Goal: Task Accomplishment & Management: Manage account settings

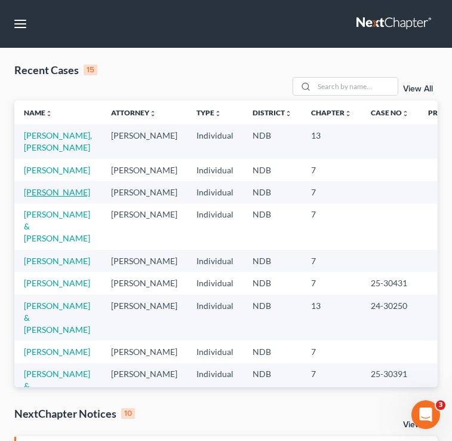
click at [29, 197] on link "[PERSON_NAME]" at bounding box center [57, 192] width 66 height 10
select select "4"
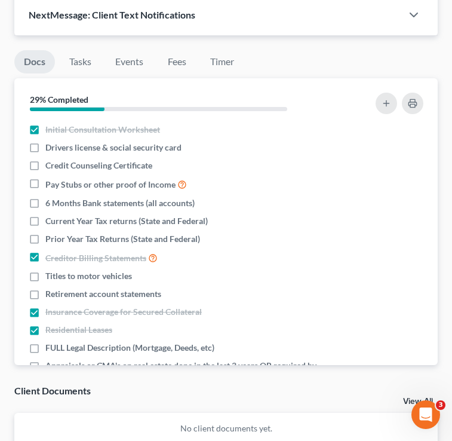
scroll to position [1025, 0]
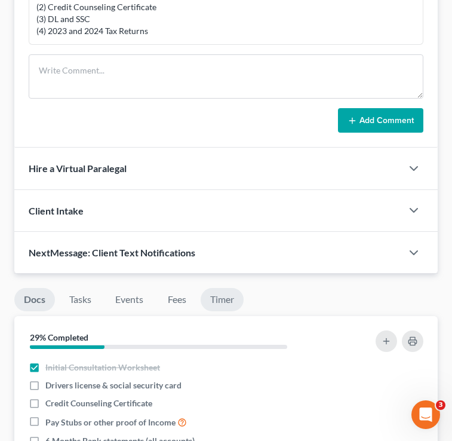
click at [213, 288] on link "Timer" at bounding box center [222, 299] width 43 height 23
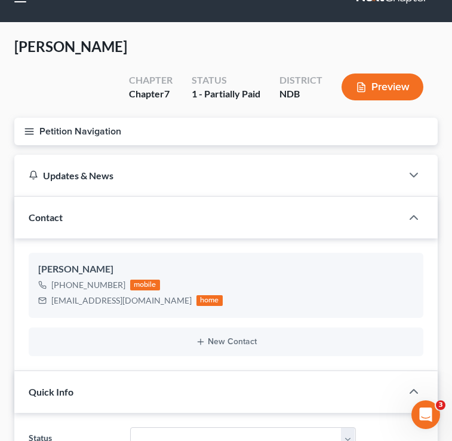
scroll to position [0, 0]
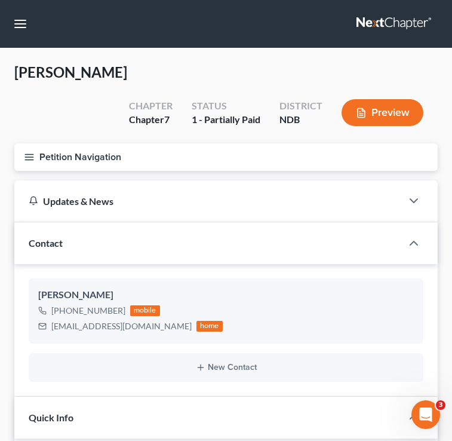
click at [29, 152] on icon "button" at bounding box center [29, 157] width 11 height 11
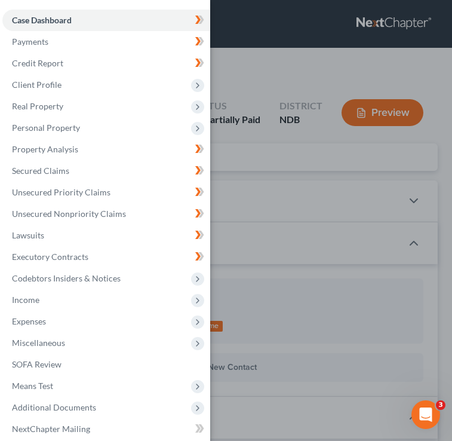
click at [313, 111] on div "Case Dashboard Payments Invoices Payments Payments Credit Report Client Profile" at bounding box center [226, 220] width 452 height 441
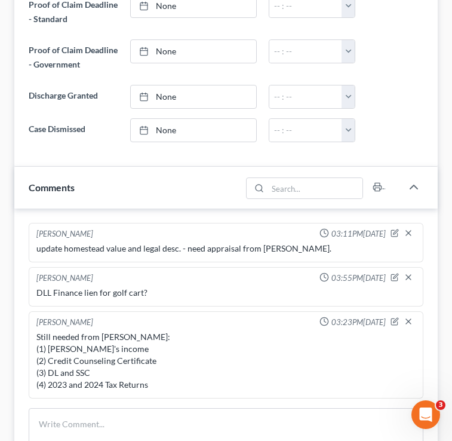
scroll to position [874, 0]
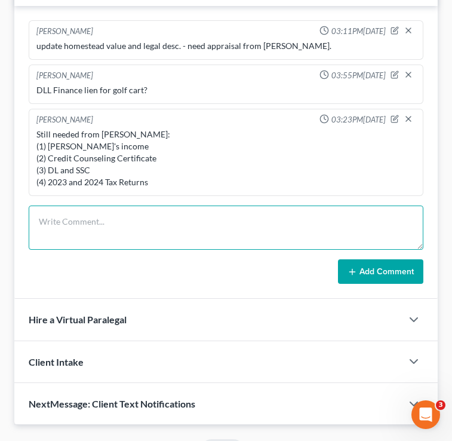
click at [174, 214] on textarea at bounding box center [226, 228] width 395 height 44
drag, startPoint x: 139, startPoint y: 194, endPoint x: 30, endPoint y: 203, distance: 109.1
click at [0, 197] on html "Home New Case Client Portal Directory Cases Bulie Diaz Law Office fargo@buliela…" at bounding box center [226, 16] width 452 height 1781
click at [96, 206] on textarea "sdffdssdfdsf" at bounding box center [226, 228] width 395 height 44
type textarea "s"
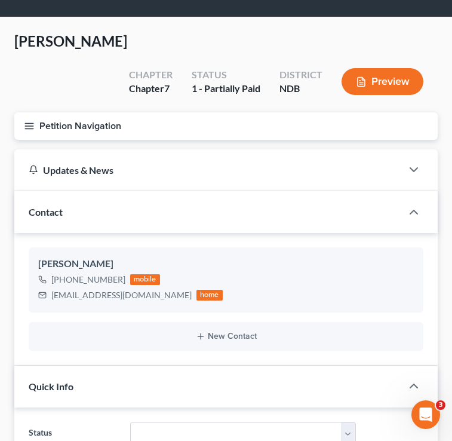
scroll to position [0, 0]
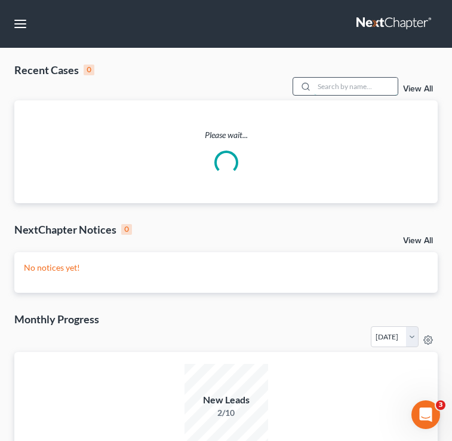
click at [340, 84] on input "search" at bounding box center [356, 86] width 84 height 17
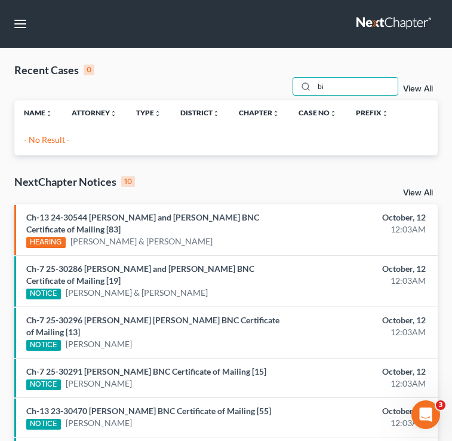
type input "b"
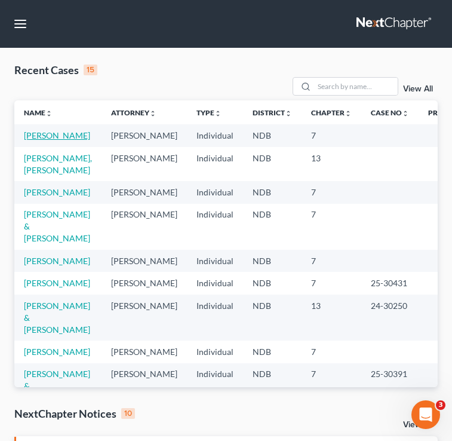
click at [40, 136] on link "[PERSON_NAME]" at bounding box center [57, 135] width 66 height 10
select select "4"
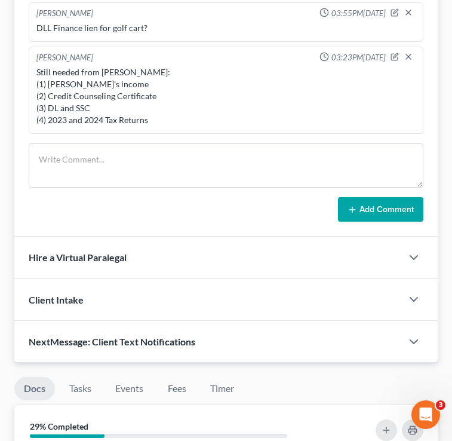
scroll to position [1142, 0]
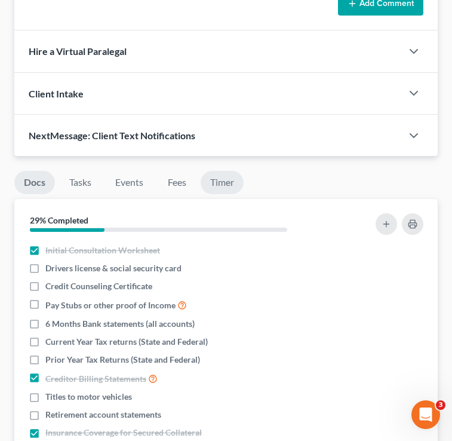
drag, startPoint x: 240, startPoint y: 141, endPoint x: 223, endPoint y: 159, distance: 24.9
click at [238, 157] on div "Docs Tasks Events Fees Timer 29% Completed Nothing here yet! Initial Consultati…" at bounding box center [226, 375] width 436 height 436
click at [223, 171] on link "Timer" at bounding box center [222, 182] width 43 height 23
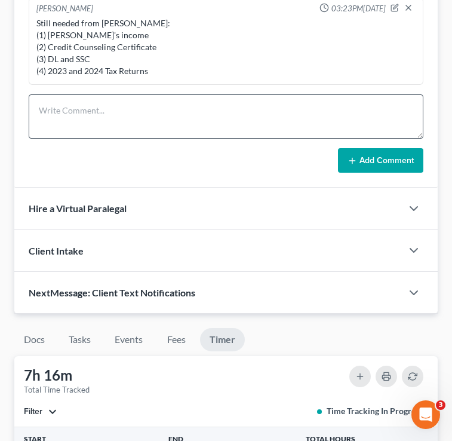
scroll to position [985, 0]
click at [153, 100] on textarea at bounding box center [226, 116] width 395 height 44
drag, startPoint x: 109, startPoint y: 77, endPoint x: -19, endPoint y: 70, distance: 127.5
drag, startPoint x: 163, startPoint y: 85, endPoint x: 24, endPoint y: 97, distance: 139.2
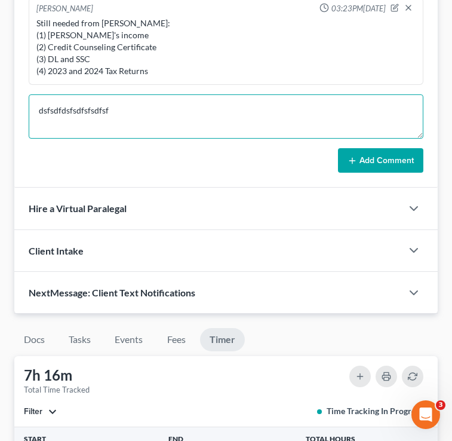
click at [20, 97] on div "Brooke Benner 03:11PM, 10/05/2025 update homestead value and legal desc. - need…" at bounding box center [226, 41] width 424 height 293
drag, startPoint x: 139, startPoint y: 75, endPoint x: 38, endPoint y: 81, distance: 101.8
click at [38, 94] on textarea "dsfsdfdsfsdfsfsdfsf" at bounding box center [226, 116] width 395 height 44
drag, startPoint x: 143, startPoint y: 84, endPoint x: 14, endPoint y: 85, distance: 129.7
click at [14, 85] on div "Brooke Benner 03:11PM, 10/05/2025 update homestead value and legal desc. - need…" at bounding box center [226, 41] width 424 height 293
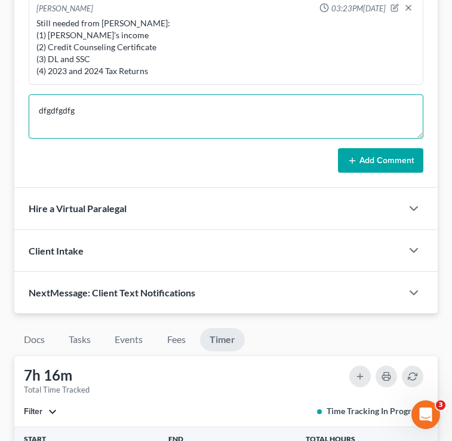
type textarea "dfgdfgdfg"
drag, startPoint x: 114, startPoint y: 89, endPoint x: 0, endPoint y: 74, distance: 114.6
type textarea "i"
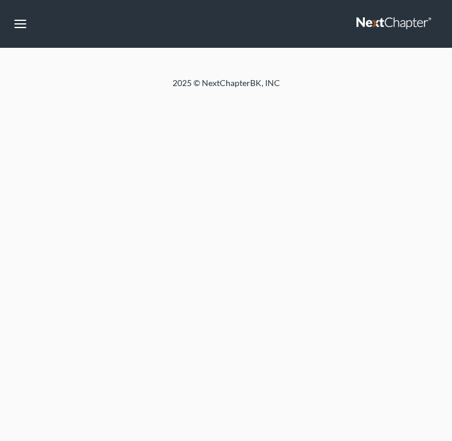
select select "4"
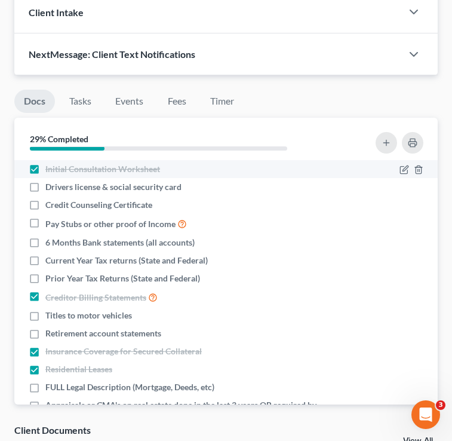
scroll to position [1192, 0]
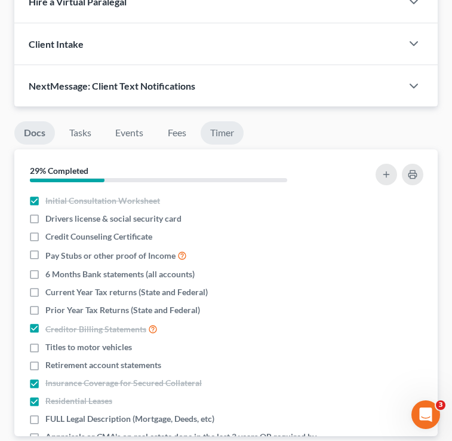
click at [219, 121] on link "Timer" at bounding box center [222, 132] width 43 height 23
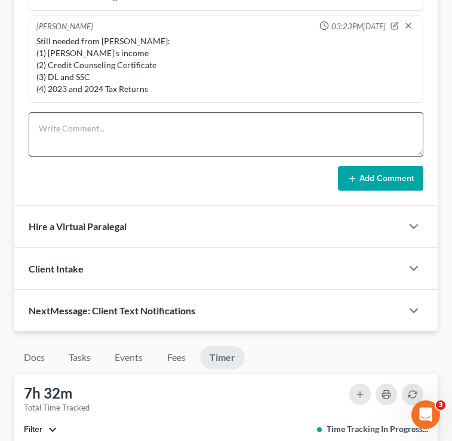
scroll to position [938, 0]
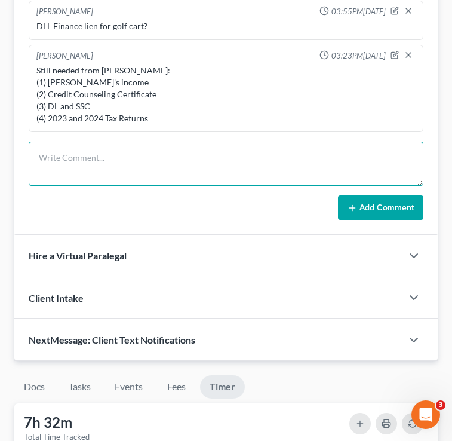
click at [121, 142] on textarea at bounding box center [226, 164] width 395 height 44
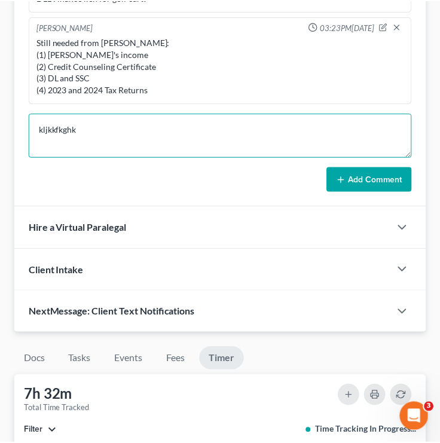
scroll to position [995, 0]
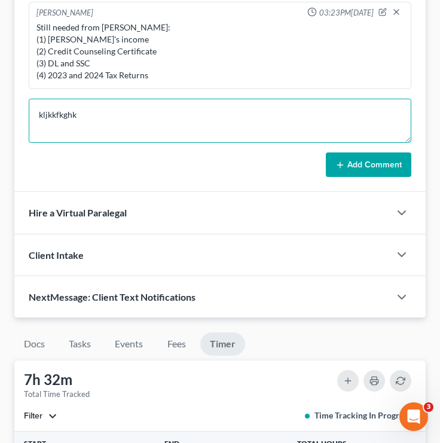
drag, startPoint x: 137, startPoint y: 137, endPoint x: 11, endPoint y: 126, distance: 126.0
type textarea "dsfsdfsdfsdf"
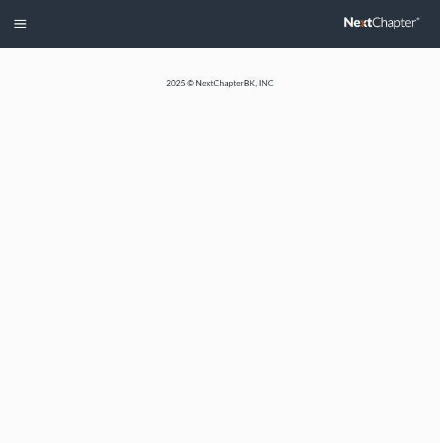
select select "4"
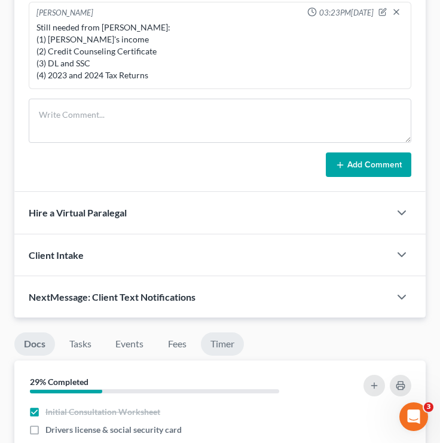
click at [230, 356] on link "Timer" at bounding box center [222, 343] width 43 height 23
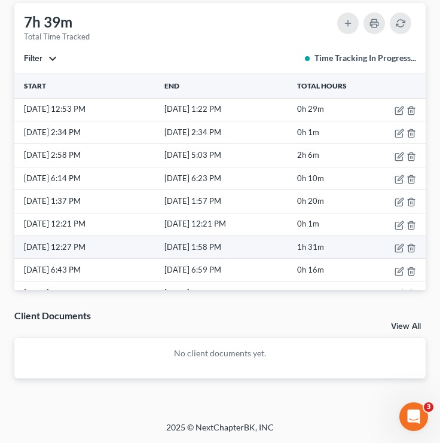
scroll to position [1003, 0]
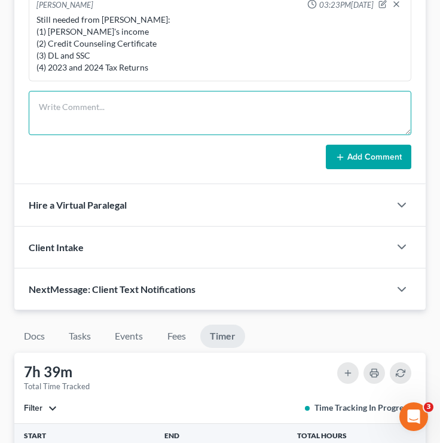
click at [126, 134] on textarea at bounding box center [220, 113] width 383 height 44
drag, startPoint x: 121, startPoint y: 130, endPoint x: 26, endPoint y: 115, distance: 96.1
click at [26, 115] on div "Brooke Benner 03:11PM, 10/05/2025 update homestead value and legal desc. - need…" at bounding box center [219, 37] width 411 height 293
type textarea "=fgfgfgfgfgffgg"
drag, startPoint x: 131, startPoint y: 120, endPoint x: 5, endPoint y: 118, distance: 126.1
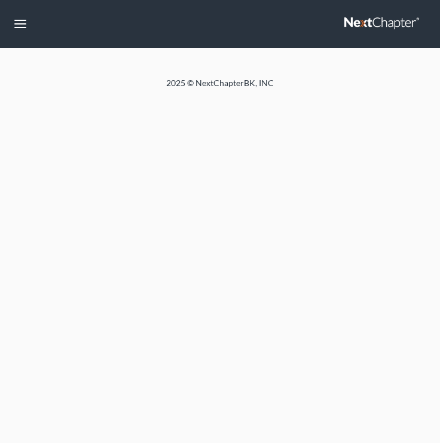
select select "4"
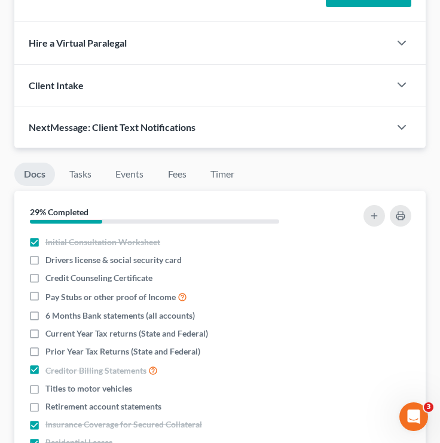
scroll to position [1121, 0]
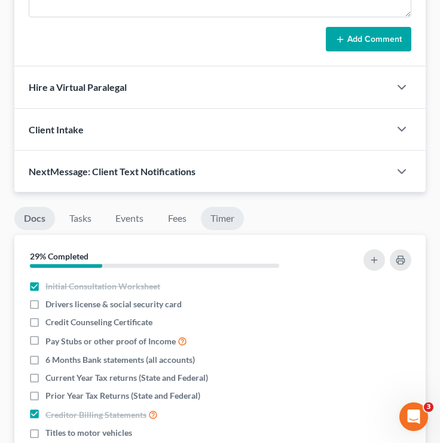
click at [219, 230] on link "Timer" at bounding box center [222, 218] width 43 height 23
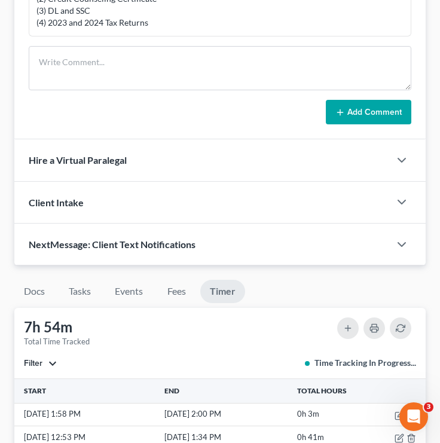
scroll to position [967, 0]
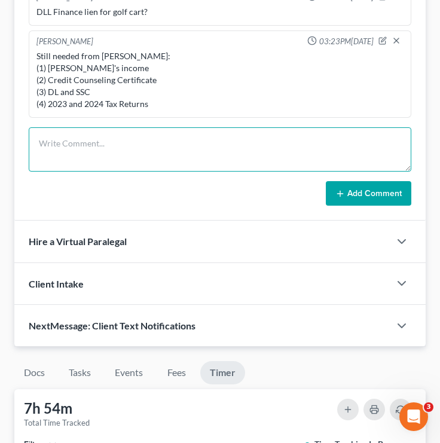
click at [135, 172] on textarea at bounding box center [220, 149] width 383 height 44
click at [191, 163] on textarea "kjnhjhjhjjhjjhjhjhjjhhjhjj" at bounding box center [220, 149] width 383 height 44
type textarea "kjnhjhjhjjhjjhjhjhjjhhjhjjkjewrwerwerwer"
drag, startPoint x: 206, startPoint y: 161, endPoint x: -26, endPoint y: 119, distance: 235.8
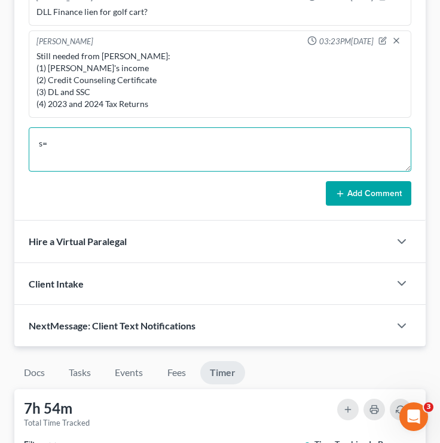
type textarea "s"
type textarea "cadssdsdffdfdf"
drag, startPoint x: 102, startPoint y: 170, endPoint x: 25, endPoint y: 158, distance: 78.6
click at [25, 158] on div "Brooke Benner 03:11PM, 10/05/2025 update homestead value and legal desc. - need…" at bounding box center [219, 74] width 411 height 293
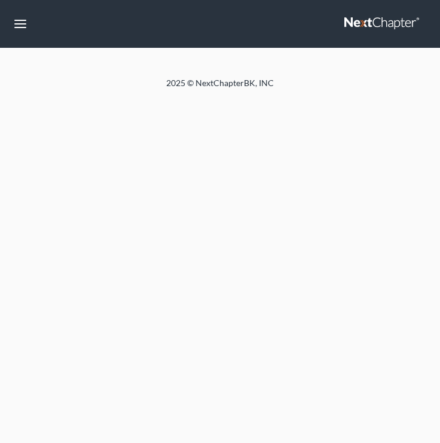
select select "4"
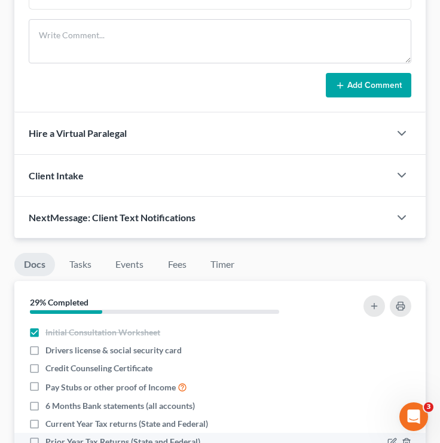
scroll to position [965, 0]
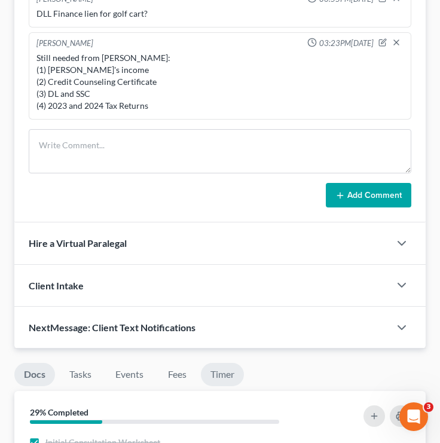
click at [222, 379] on link "Timer" at bounding box center [222, 374] width 43 height 23
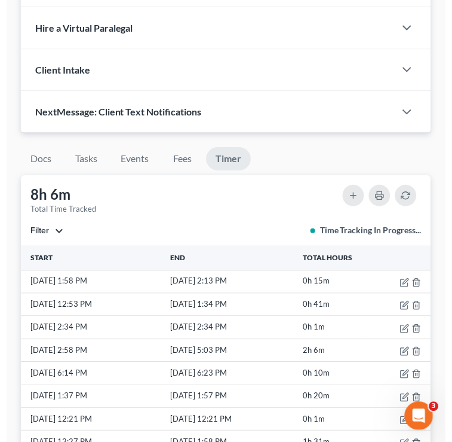
scroll to position [964, 0]
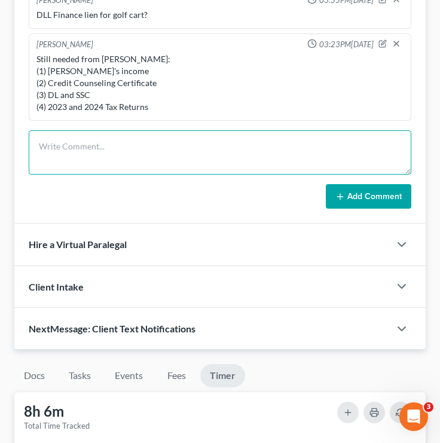
click at [153, 168] on textarea at bounding box center [220, 152] width 383 height 44
type textarea "kjkjhjkhkhhkhkjkjk"
drag, startPoint x: 152, startPoint y: 169, endPoint x: 29, endPoint y: 164, distance: 123.2
click at [32, 163] on textarea "kjkjhjkhkhhkhkjkjk" at bounding box center [220, 152] width 383 height 44
drag, startPoint x: 192, startPoint y: 166, endPoint x: 63, endPoint y: 167, distance: 128.5
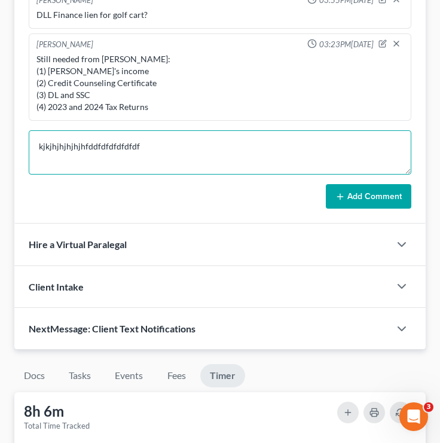
click at [63, 167] on textarea "kjkjhjhjhjhjhfddfdfdfdfdfdf" at bounding box center [220, 152] width 383 height 44
type textarea "k"
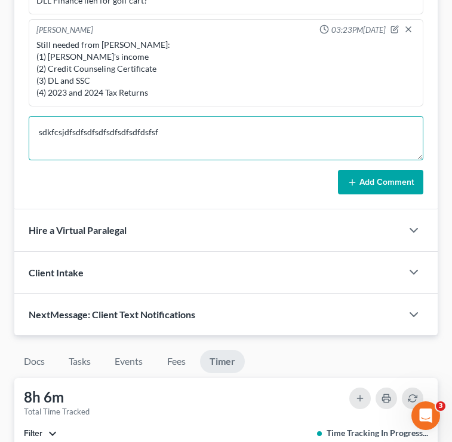
drag, startPoint x: 178, startPoint y: 103, endPoint x: 35, endPoint y: 99, distance: 143.5
click at [35, 116] on textarea "sdkfcsjdfsdfsdfsdfsdfsdfsdfdsfsf" at bounding box center [226, 138] width 395 height 44
type textarea "sdfsdfsdfsdfsdf"
drag, startPoint x: 108, startPoint y: 101, endPoint x: 40, endPoint y: 99, distance: 68.2
click at [40, 116] on textarea "sdfsdfsdfsdfsdf" at bounding box center [226, 138] width 395 height 44
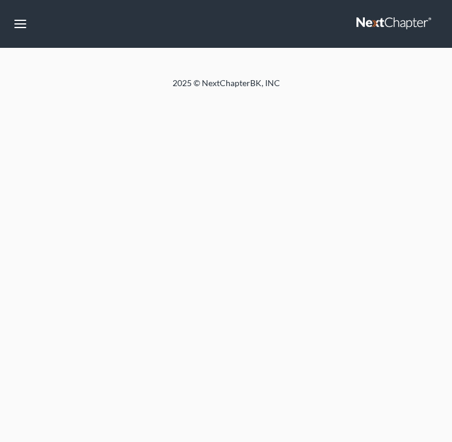
select select "4"
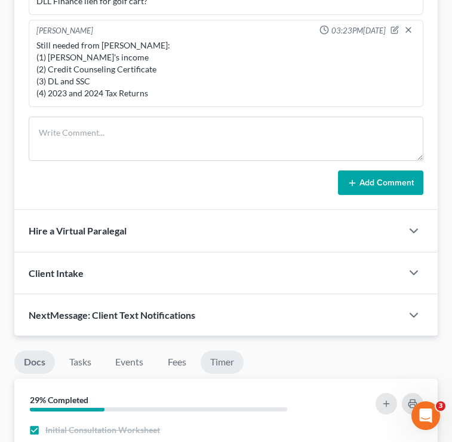
click at [231, 350] on link "Timer" at bounding box center [222, 361] width 43 height 23
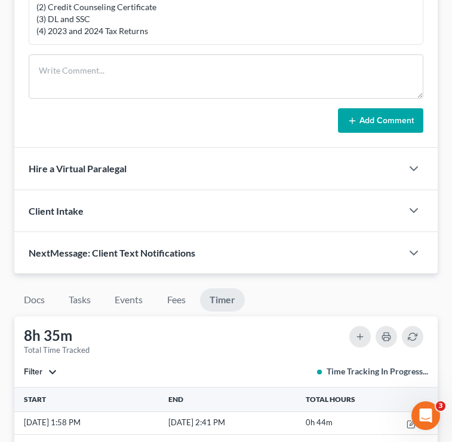
scroll to position [1010, 0]
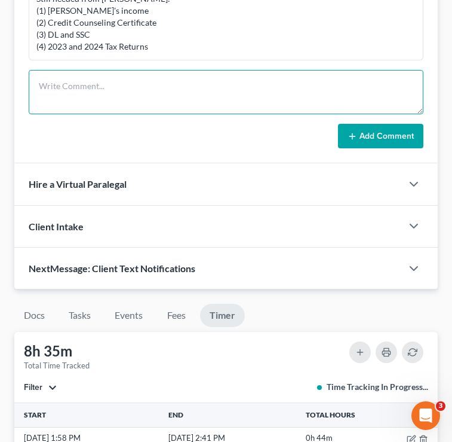
click at [93, 70] on textarea at bounding box center [226, 92] width 395 height 44
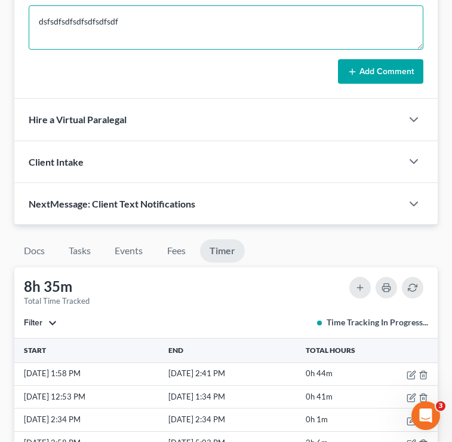
scroll to position [1061, 0]
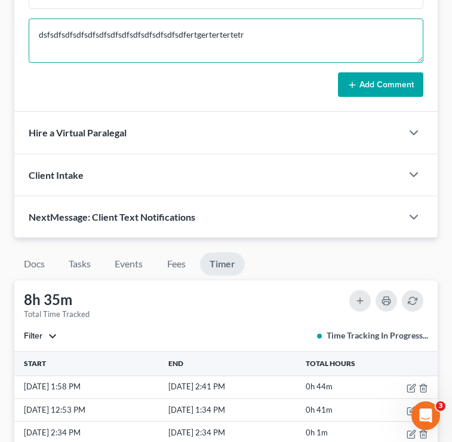
type textarea "dsfsdfsdfsdfsdfsdfsdfsdfsdfsdfsdfsdfsdfertgertertertetr"
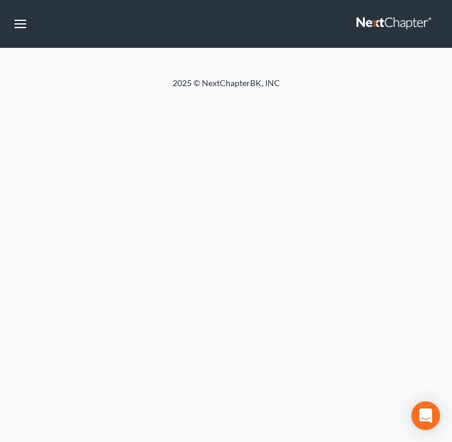
select select "4"
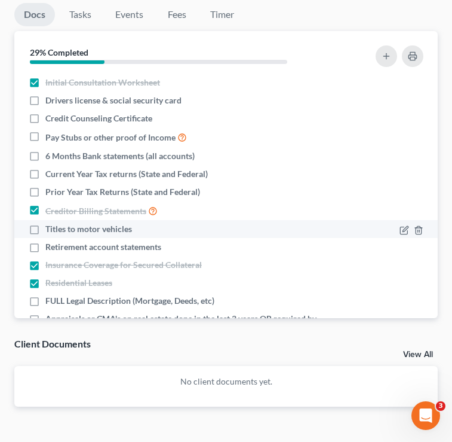
scroll to position [1143, 0]
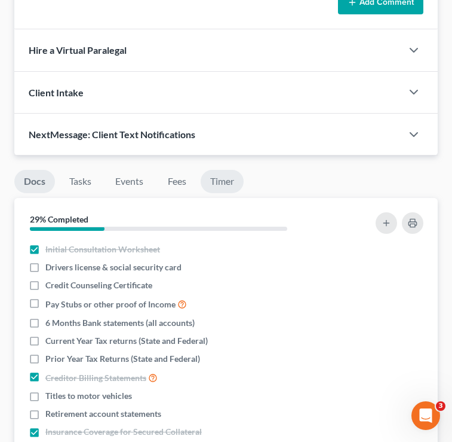
click at [227, 170] on link "Timer" at bounding box center [222, 181] width 43 height 23
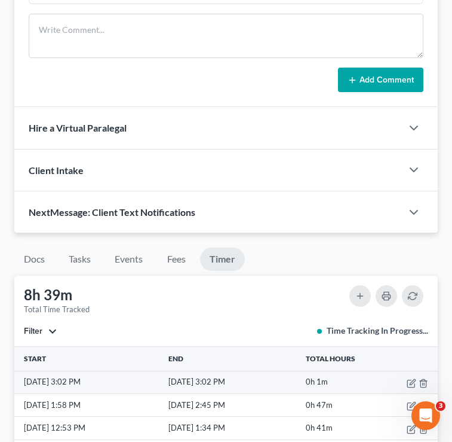
scroll to position [1062, 0]
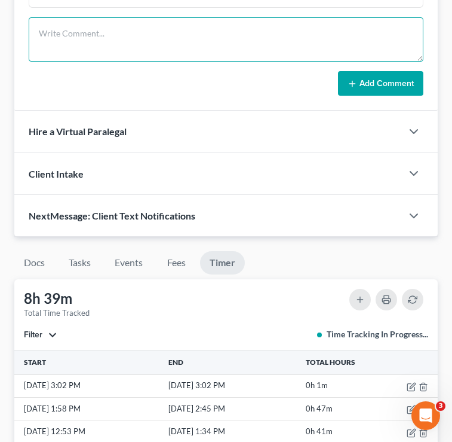
click at [164, 17] on textarea at bounding box center [226, 39] width 395 height 44
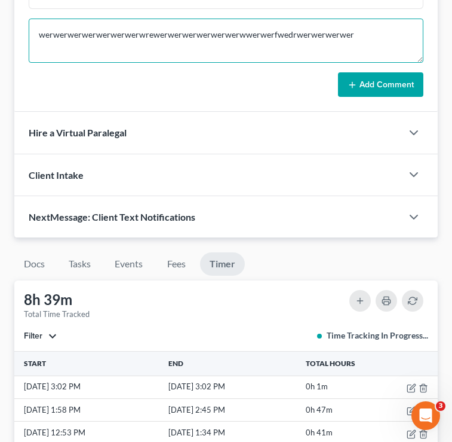
type textarea "werwerwerwerwerwerwerwrewerwerwerwerwerwerwwerwerfwedrwerwerwerwer"
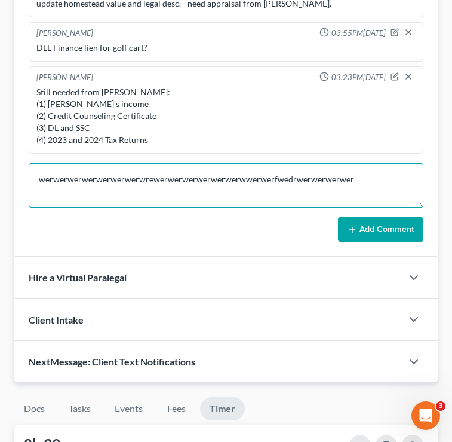
scroll to position [916, 0]
drag, startPoint x: 378, startPoint y: 154, endPoint x: 35, endPoint y: 153, distance: 343.7
click at [35, 164] on textarea "werwerwerwerwerwerwerwrewerwerwerwerwerwerwwerwerfwedrwerwerwerwer" at bounding box center [226, 186] width 395 height 44
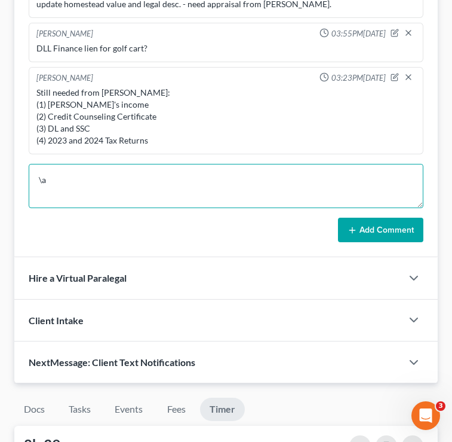
type textarea "\"
type textarea "adadadadaadada"
drag, startPoint x: 166, startPoint y: 146, endPoint x: 33, endPoint y: 148, distance: 133.3
click at [33, 164] on textarea "adadadadaadada" at bounding box center [226, 186] width 395 height 44
drag, startPoint x: 146, startPoint y: 154, endPoint x: 2, endPoint y: 153, distance: 144.1
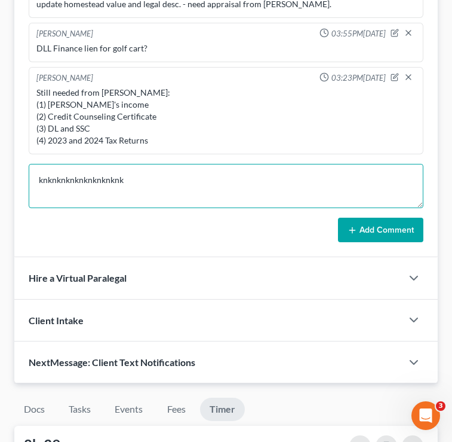
type textarea "sdfsdfsdfsdfsdfsdf"
drag, startPoint x: 136, startPoint y: 147, endPoint x: 5, endPoint y: 146, distance: 130.3
drag, startPoint x: 163, startPoint y: 151, endPoint x: 57, endPoint y: 157, distance: 106.6
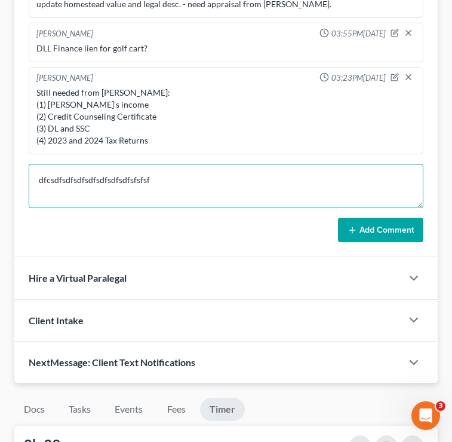
click at [55, 164] on textarea "dfcsdfsdfsdfsdfsdfsdfsdfsfsfsf" at bounding box center [226, 186] width 395 height 44
type textarea "d"
type textarea "kjkjkjkjkmjjkjkjkj"
drag, startPoint x: 110, startPoint y: 148, endPoint x: 15, endPoint y: 145, distance: 95.1
click at [15, 145] on div "[PERSON_NAME] 03:11PM[DATE] update homestead value and legal desc. - need appra…" at bounding box center [226, 110] width 424 height 293
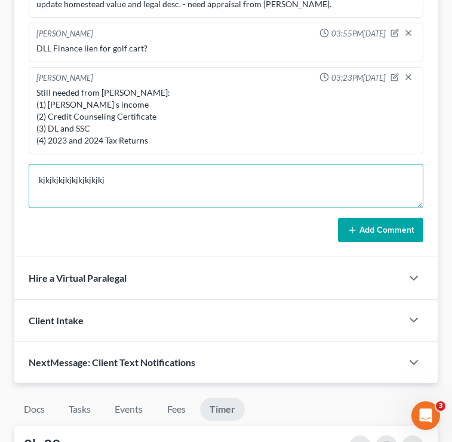
type textarea "kjkjkjkjkjkjkjkjkjkj"
drag, startPoint x: 117, startPoint y: 155, endPoint x: 20, endPoint y: 152, distance: 96.9
click at [20, 154] on div "[PERSON_NAME] 03:11PM[DATE] update homestead value and legal desc. - need appra…" at bounding box center [226, 110] width 424 height 293
type textarea "jhjhjhjhhjhjjhjjh"
drag, startPoint x: 103, startPoint y: 151, endPoint x: 39, endPoint y: 147, distance: 64.7
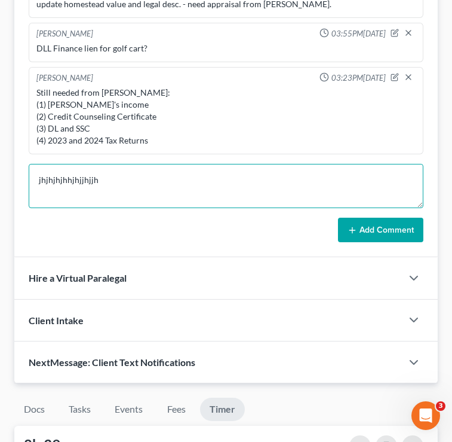
click at [39, 164] on textarea "jhjhjhjhhjhjjhjjh" at bounding box center [226, 186] width 395 height 44
drag, startPoint x: 172, startPoint y: 152, endPoint x: 52, endPoint y: 151, distance: 120.2
click at [52, 164] on textarea "kljkjkjkjkj" at bounding box center [226, 186] width 395 height 44
type textarea "k"
click at [79, 164] on textarea at bounding box center [226, 186] width 395 height 44
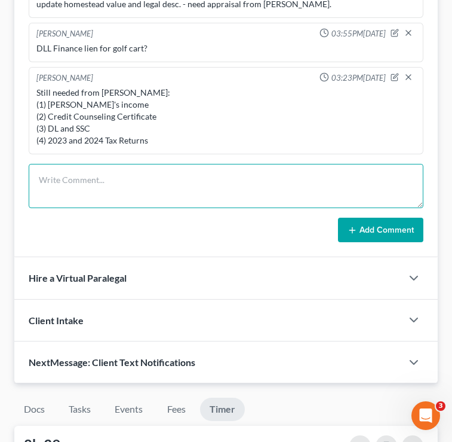
click at [100, 164] on textarea at bounding box center [226, 186] width 395 height 44
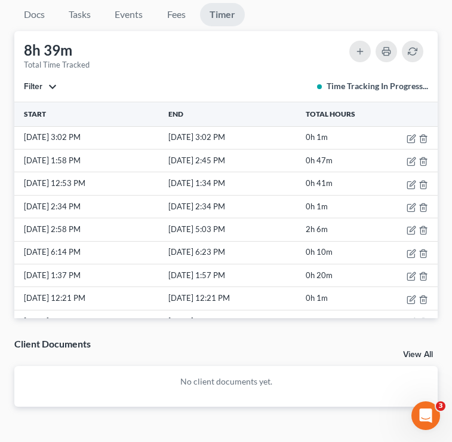
scroll to position [0, 0]
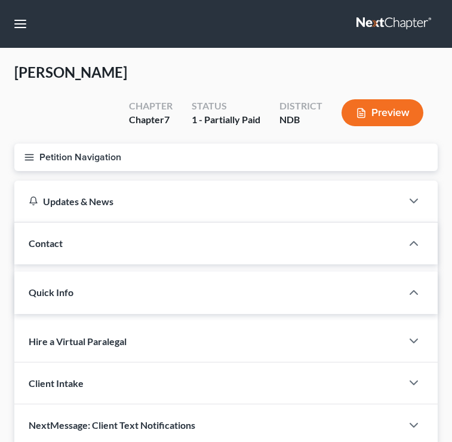
select select "4"
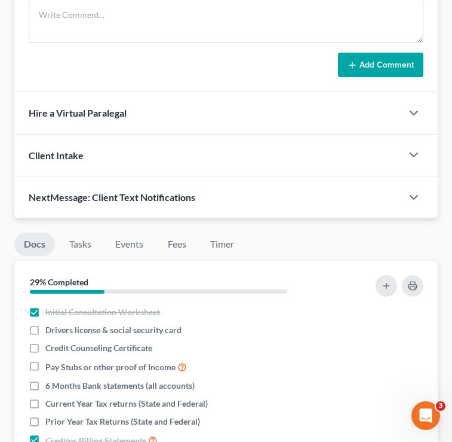
scroll to position [1081, 0]
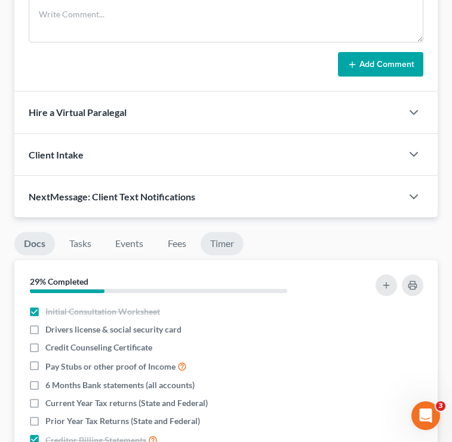
click at [227, 232] on link "Timer" at bounding box center [222, 243] width 43 height 23
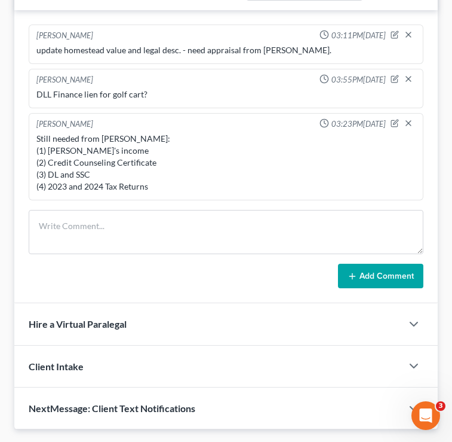
scroll to position [972, 0]
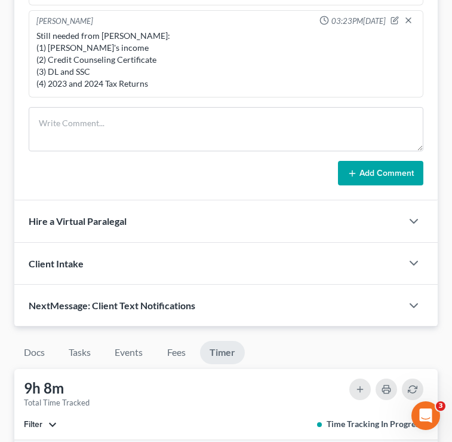
click at [125, 125] on form "Add Comment" at bounding box center [226, 146] width 395 height 79
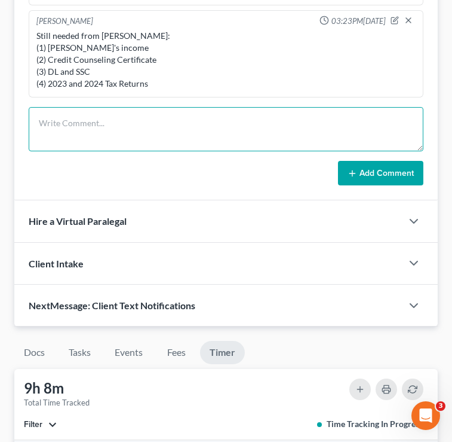
click at [125, 108] on textarea at bounding box center [226, 129] width 395 height 44
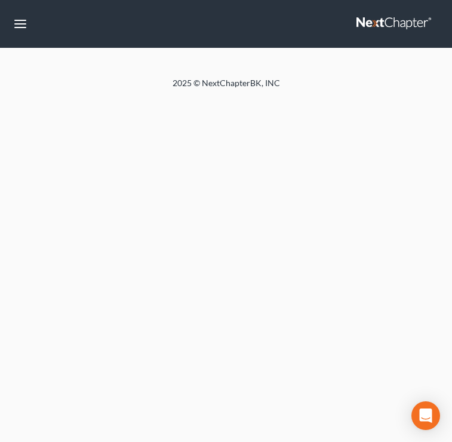
select select "4"
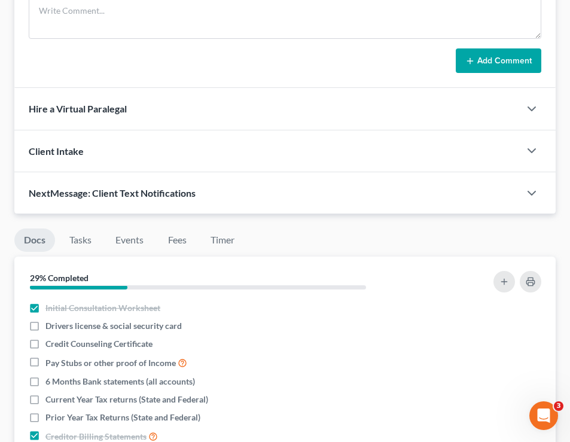
scroll to position [1053, 0]
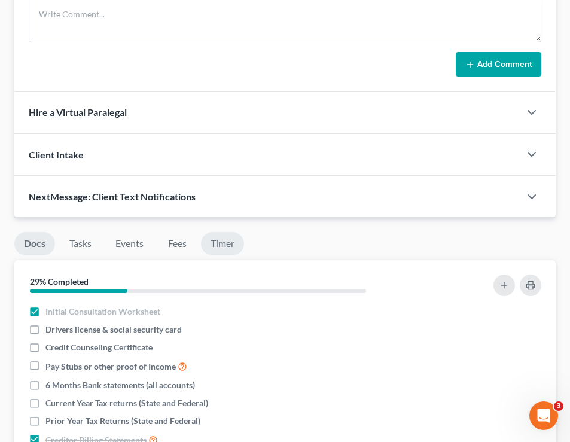
click at [227, 238] on link "Timer" at bounding box center [222, 243] width 43 height 23
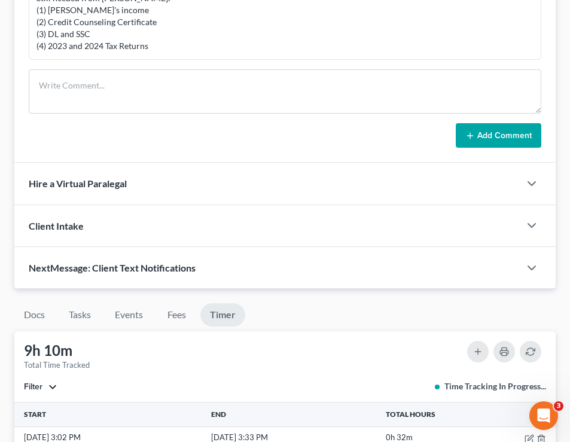
scroll to position [984, 0]
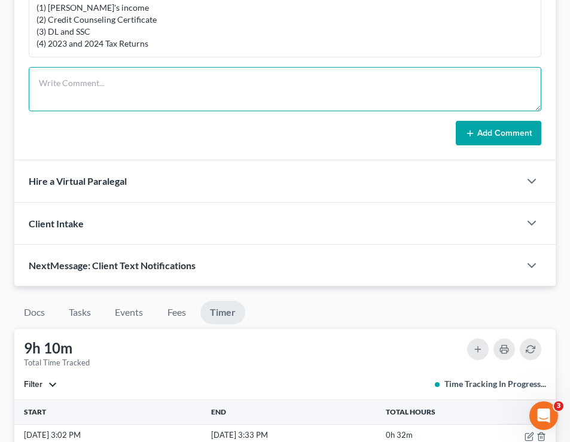
click at [172, 93] on textarea at bounding box center [285, 89] width 512 height 44
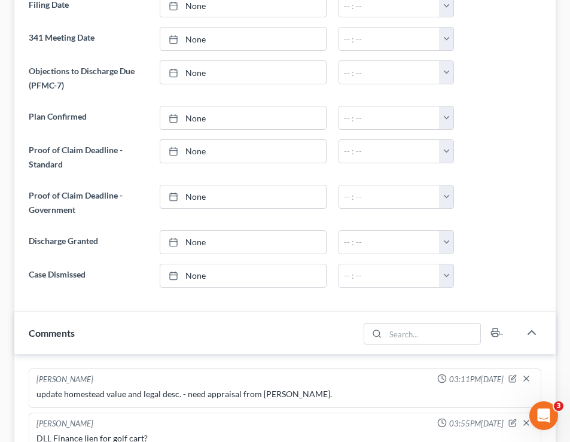
scroll to position [0, 0]
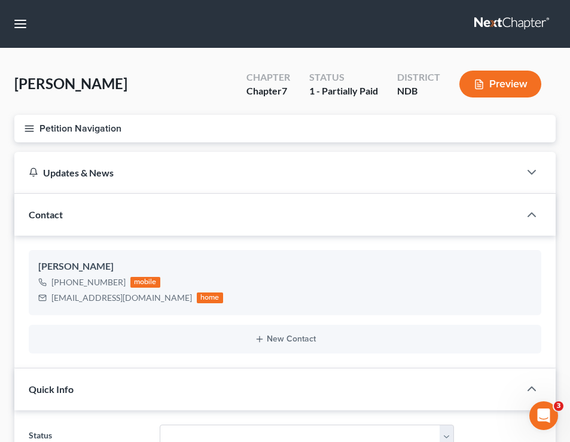
click at [33, 132] on icon "button" at bounding box center [29, 128] width 11 height 11
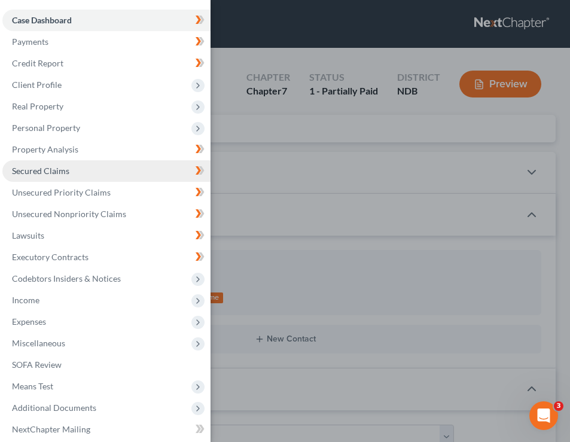
click at [56, 176] on span "Secured Claims" at bounding box center [40, 171] width 57 height 10
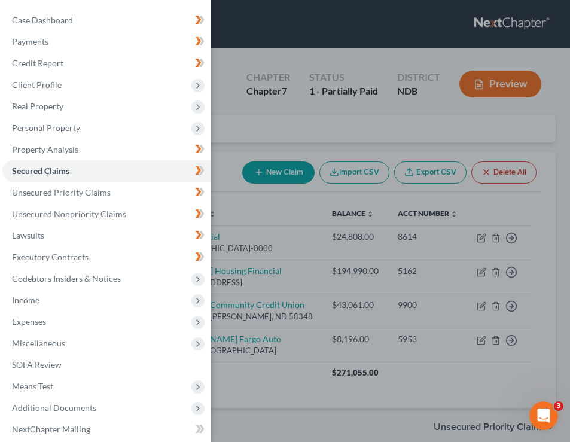
click at [362, 169] on div "Case Dashboard Payments Invoices Payments Payments Credit Report Client Profile" at bounding box center [285, 221] width 570 height 442
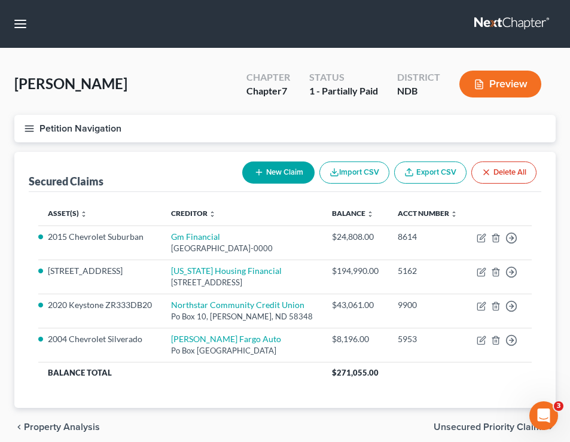
click at [21, 118] on button "Petition Navigation" at bounding box center [284, 128] width 541 height 27
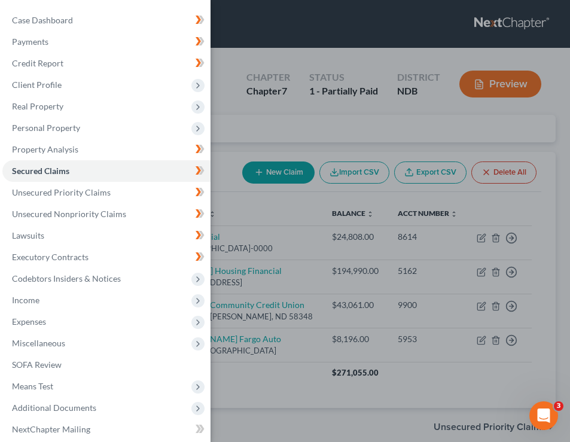
click at [61, 8] on div "Case Dashboard Payments Invoices Payments Payments Credit Report Client Profile…" at bounding box center [105, 246] width 210 height 493
click at [61, 21] on span "Case Dashboard" at bounding box center [42, 20] width 61 height 10
select select "4"
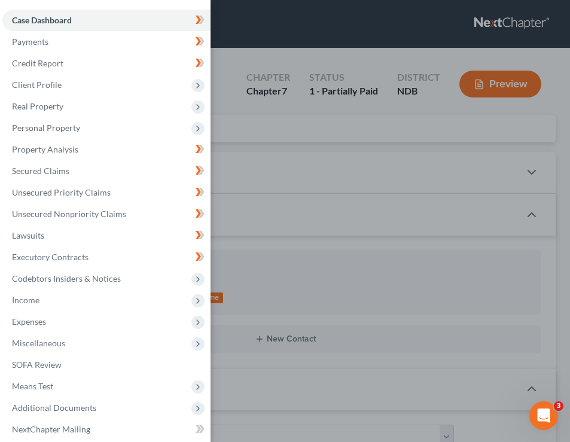
click at [386, 200] on div "Case Dashboard Payments Invoices Payments Payments Credit Report Client Profile" at bounding box center [285, 221] width 570 height 442
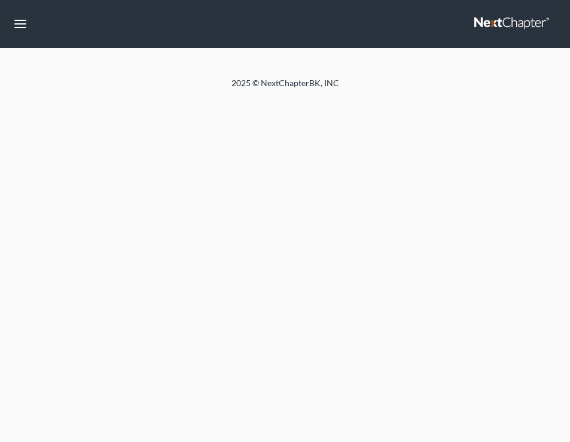
select select "4"
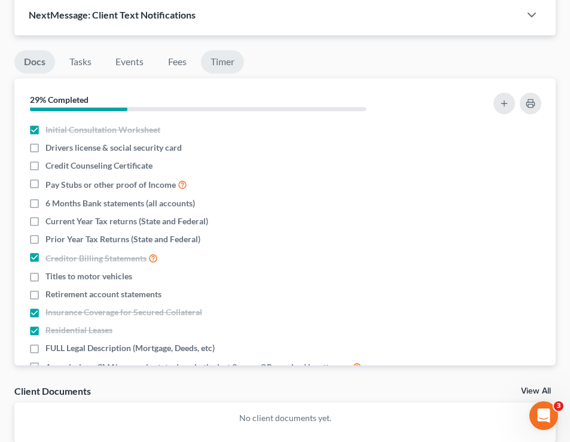
scroll to position [1234, 0]
click at [228, 58] on link "Timer" at bounding box center [222, 62] width 43 height 23
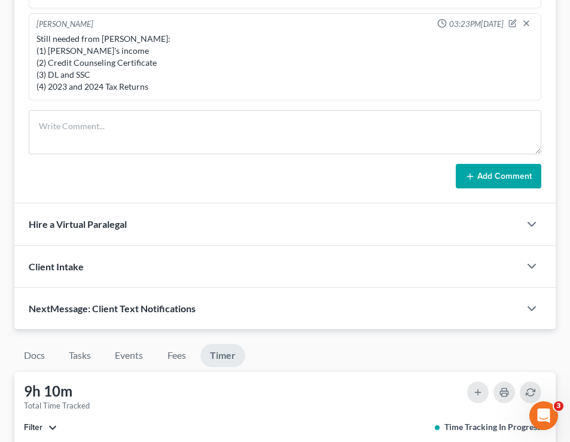
scroll to position [940, 0]
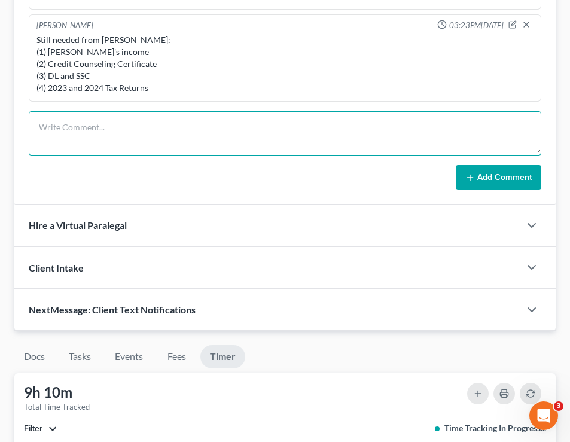
click at [65, 128] on textarea at bounding box center [285, 133] width 512 height 44
click at [129, 117] on textarea at bounding box center [285, 133] width 512 height 44
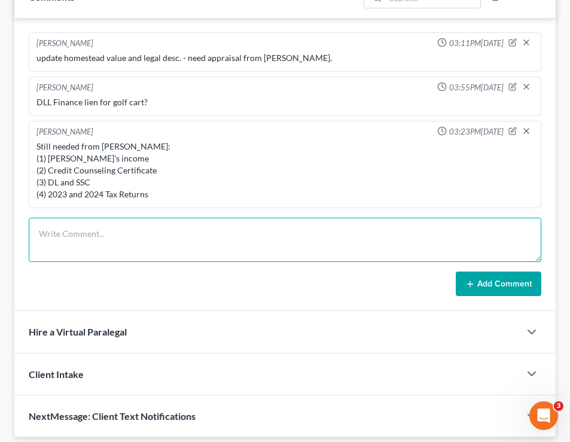
scroll to position [828, 0]
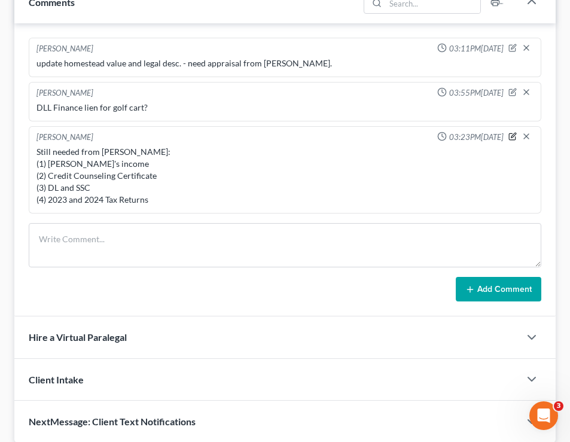
click at [509, 136] on icon "button" at bounding box center [512, 136] width 8 height 8
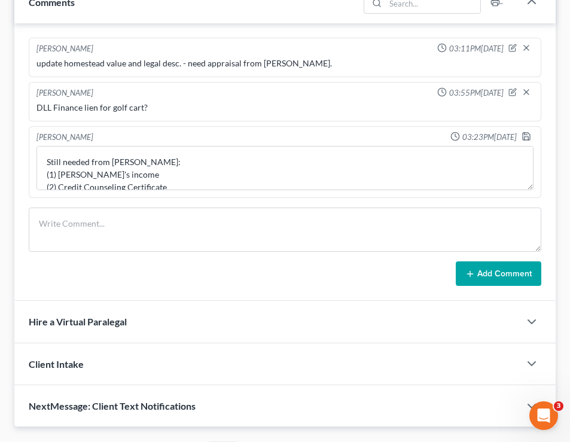
click at [314, 191] on div "Still needed from Amanda: (1) Amanda's income (2) Credit Counseling Certificate…" at bounding box center [284, 167] width 501 height 49
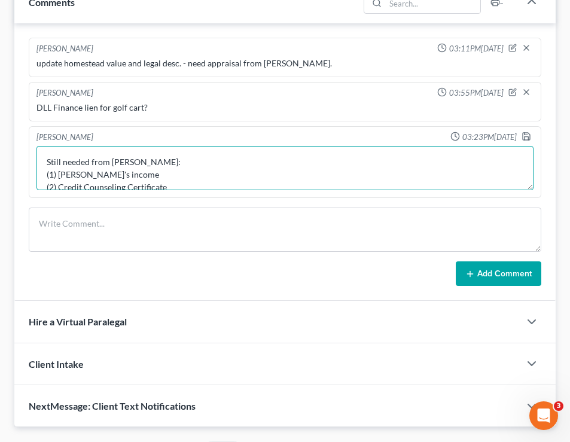
click at [282, 172] on textarea "Still needed from Amanda: (1) Amanda's income (2) Credit Counseling Certificate…" at bounding box center [284, 168] width 497 height 44
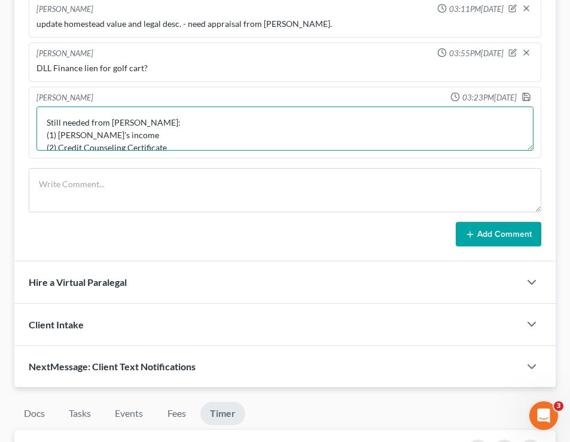
scroll to position [868, 0]
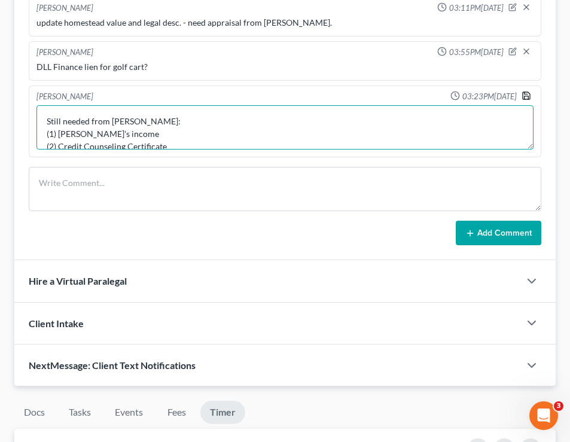
type textarea "Still needed from [PERSON_NAME]: (1) [PERSON_NAME]'s income (2) Credit Counseli…"
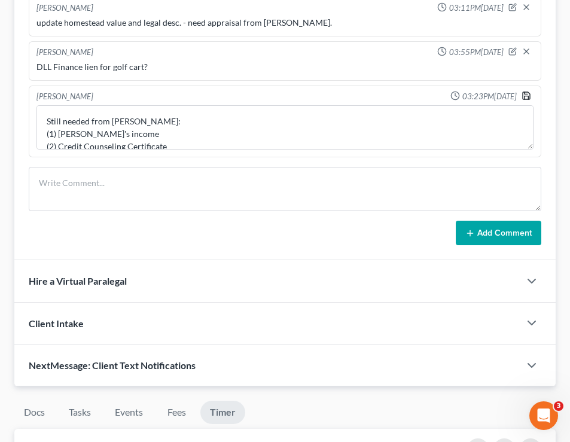
click at [527, 96] on icon "button" at bounding box center [526, 96] width 10 height 10
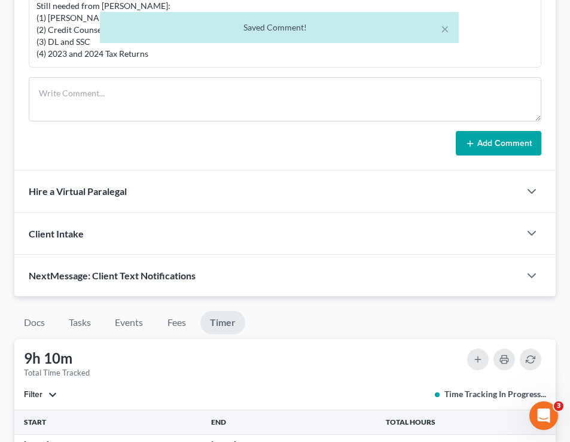
scroll to position [961, 0]
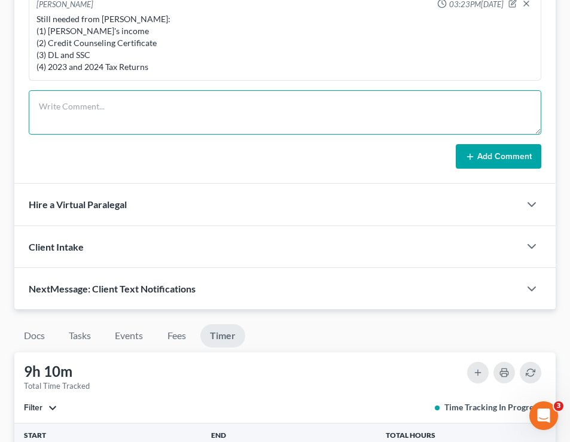
click at [101, 95] on textarea at bounding box center [285, 112] width 512 height 44
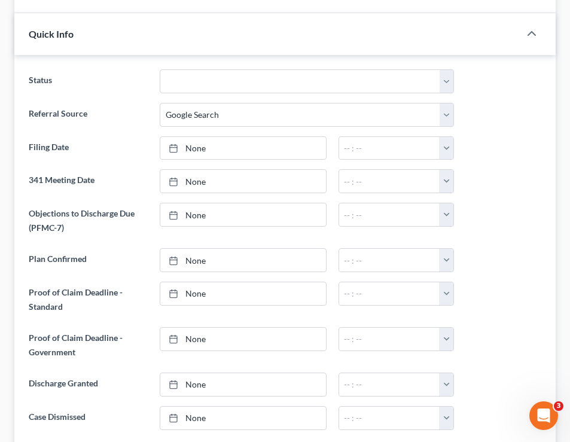
scroll to position [0, 0]
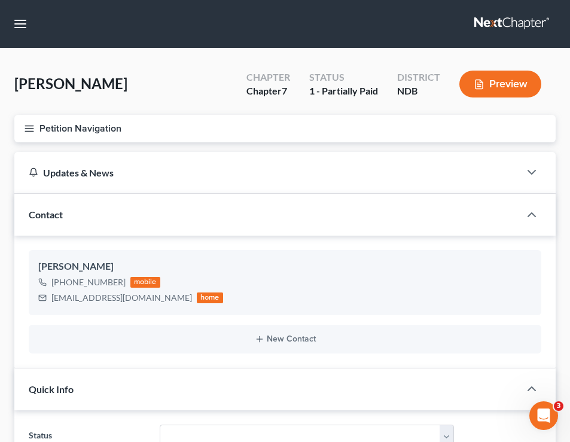
click at [32, 120] on button "Petition Navigation" at bounding box center [284, 128] width 541 height 27
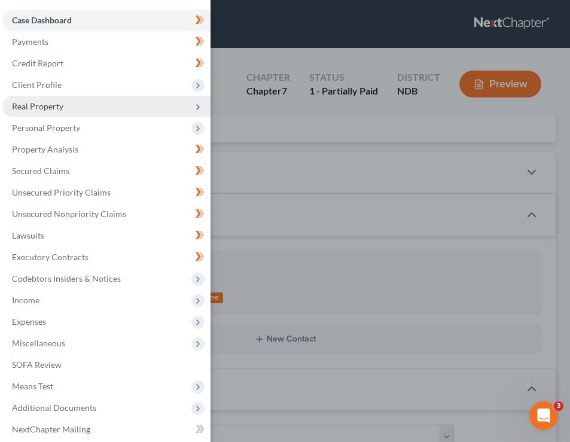
click at [63, 106] on span "Real Property" at bounding box center [106, 107] width 208 height 22
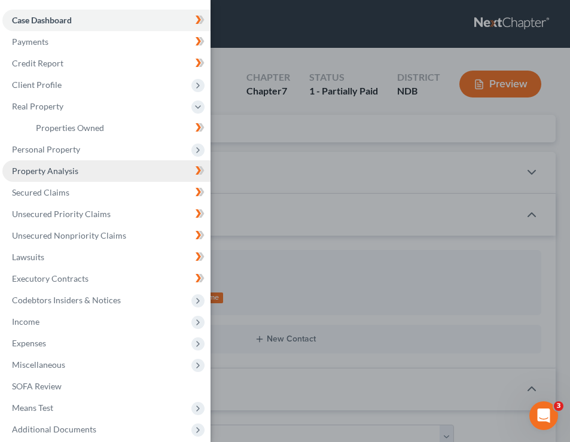
click at [72, 164] on link "Property Analysis" at bounding box center [106, 171] width 208 height 22
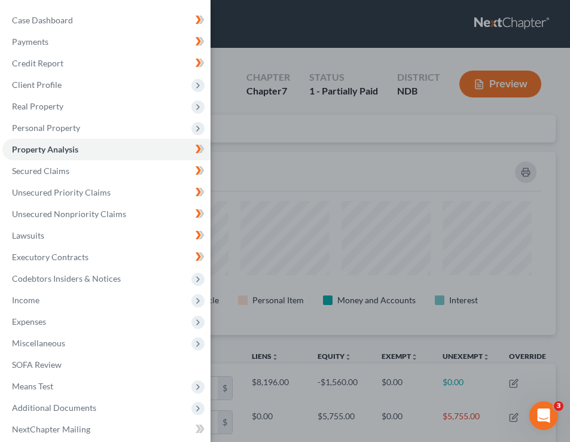
click at [351, 209] on div "Case Dashboard Payments Invoices Payments Payments Credit Report Client Profile" at bounding box center [285, 221] width 570 height 442
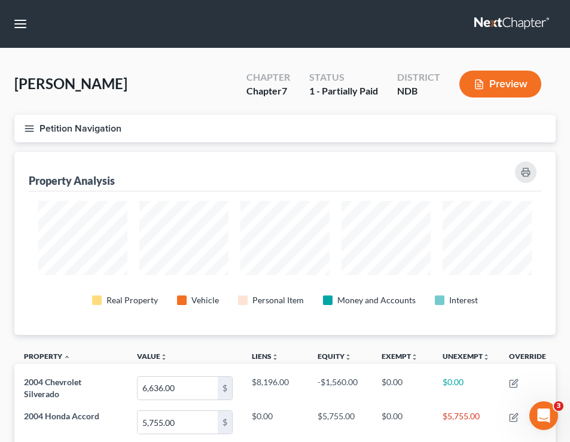
click at [22, 125] on button "Petition Navigation" at bounding box center [284, 128] width 541 height 27
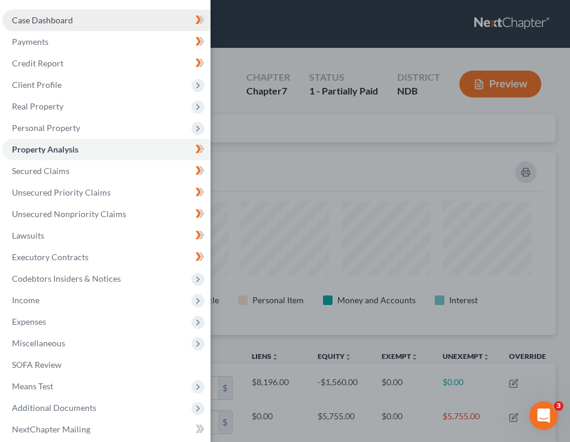
click at [33, 23] on span "Case Dashboard" at bounding box center [42, 20] width 61 height 10
select select "4"
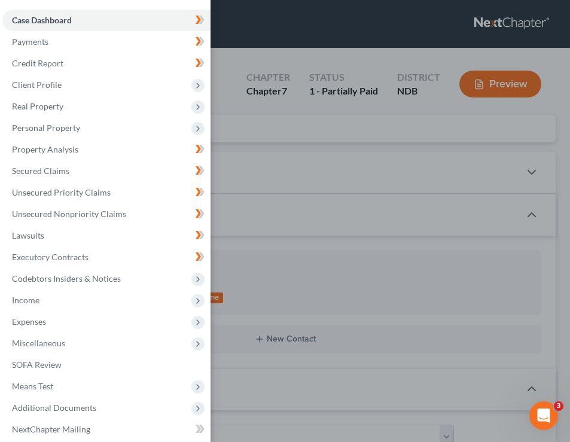
click at [264, 142] on div "Case Dashboard Payments Invoices Payments Payments Credit Report Client Profile" at bounding box center [285, 221] width 570 height 442
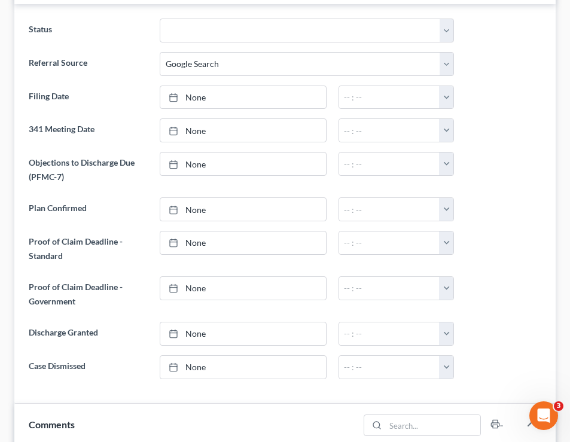
scroll to position [448, 0]
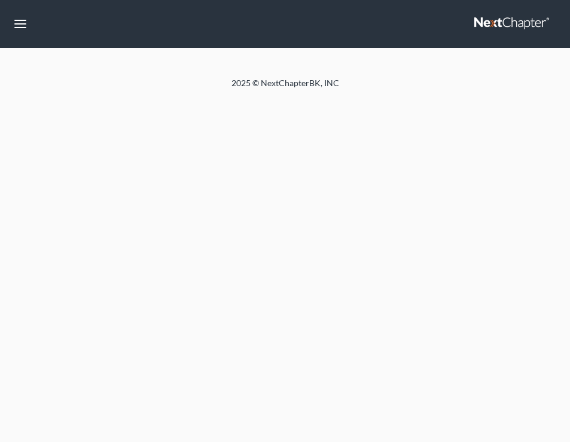
select select "4"
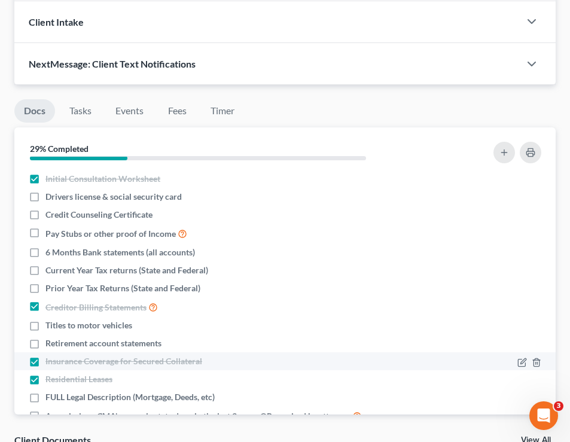
scroll to position [1167, 0]
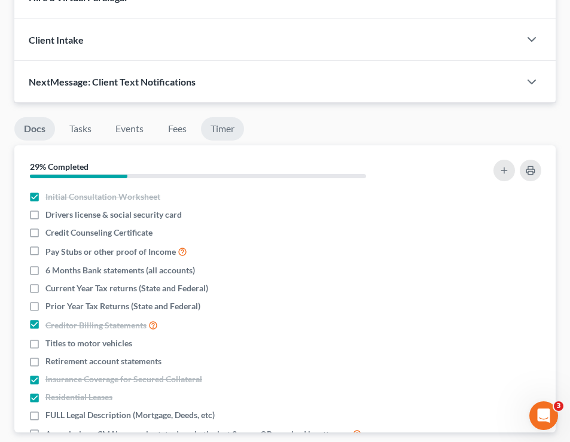
click at [218, 127] on link "Timer" at bounding box center [222, 128] width 43 height 23
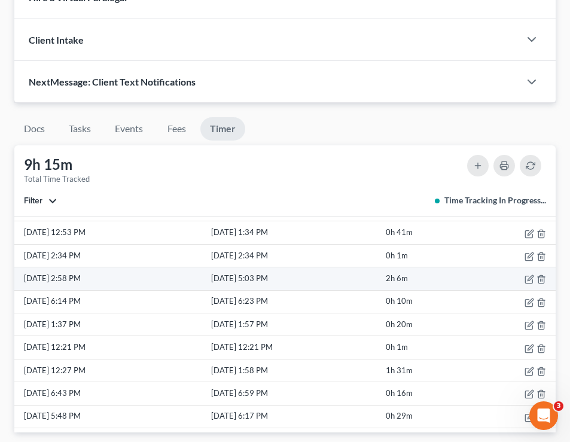
scroll to position [0, 0]
